Goal: Find specific page/section: Find specific page/section

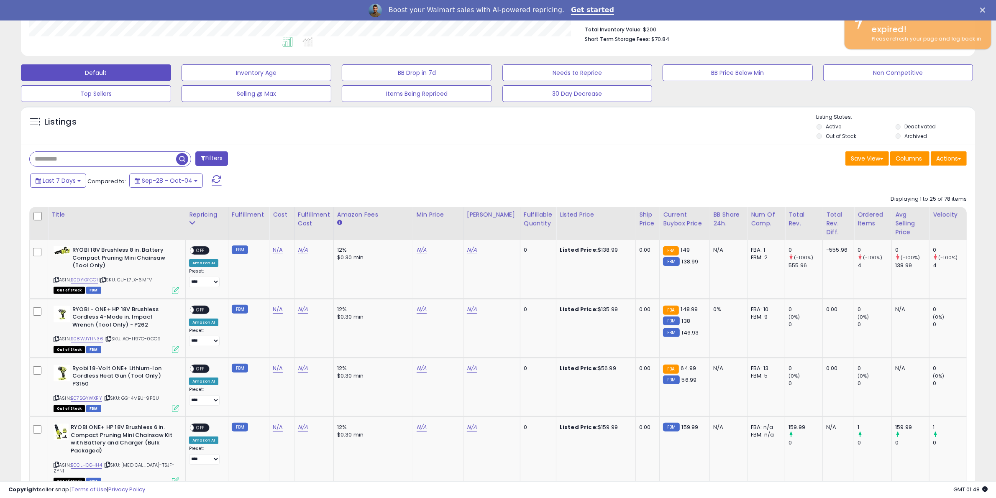
scroll to position [171, 554]
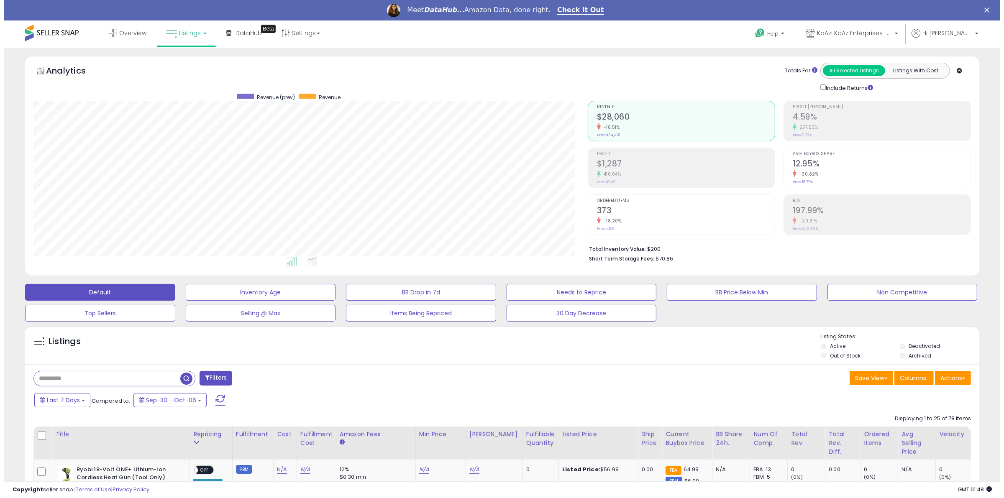
scroll to position [171, 554]
click at [109, 375] on input "text" at bounding box center [103, 378] width 146 height 15
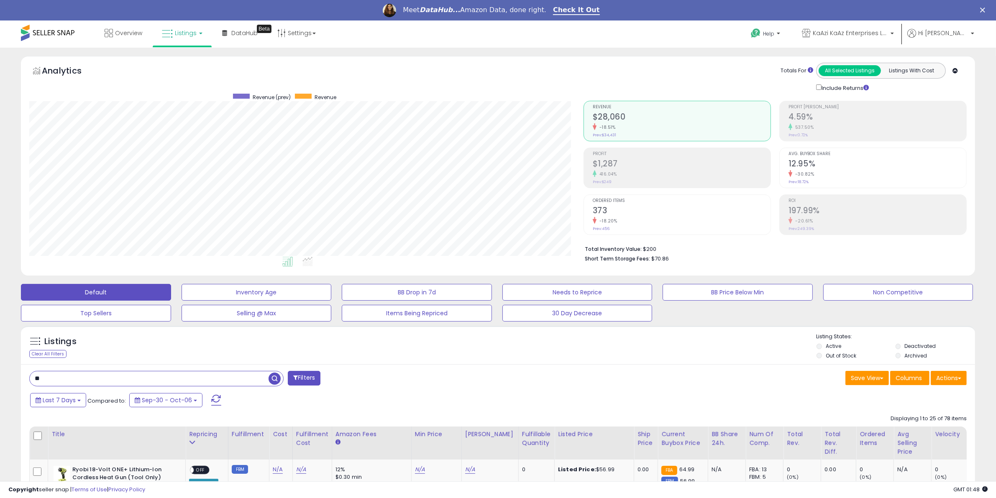
type input "**"
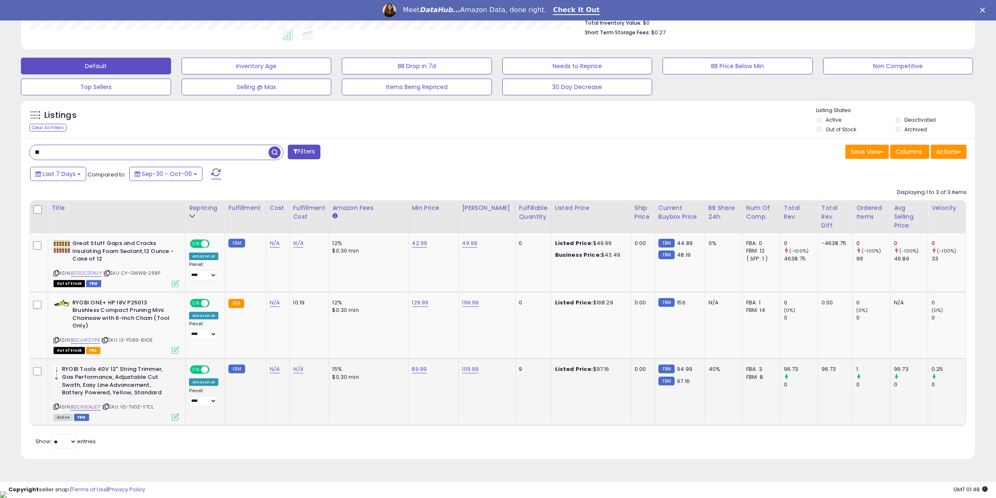
scroll to position [0, 0]
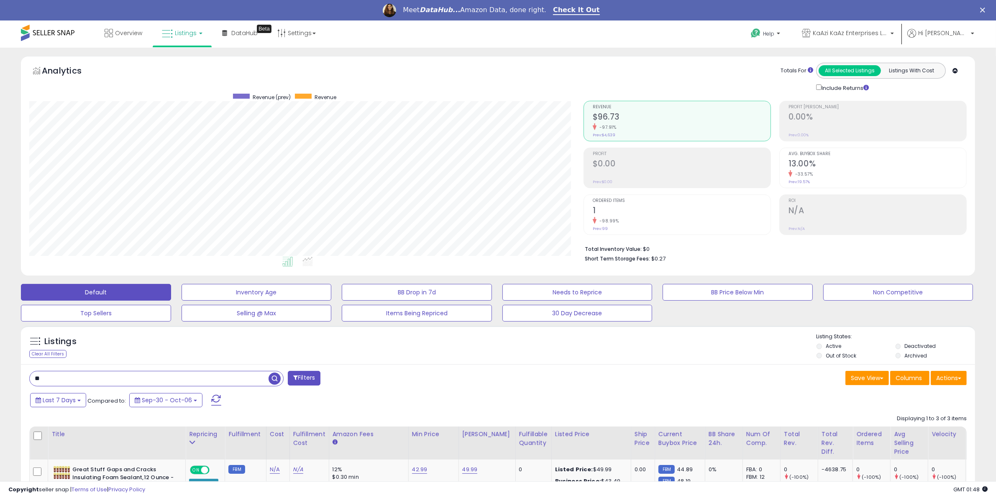
click at [182, 32] on span "Listings" at bounding box center [186, 33] width 22 height 8
click at [183, 57] on icon at bounding box center [188, 61] width 36 height 11
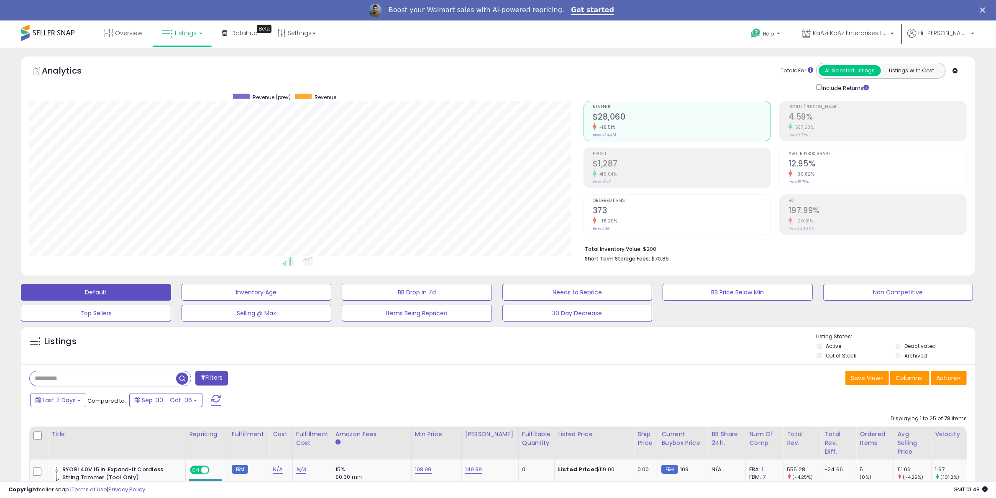
scroll to position [171, 554]
